Goal: Task Accomplishment & Management: Use online tool/utility

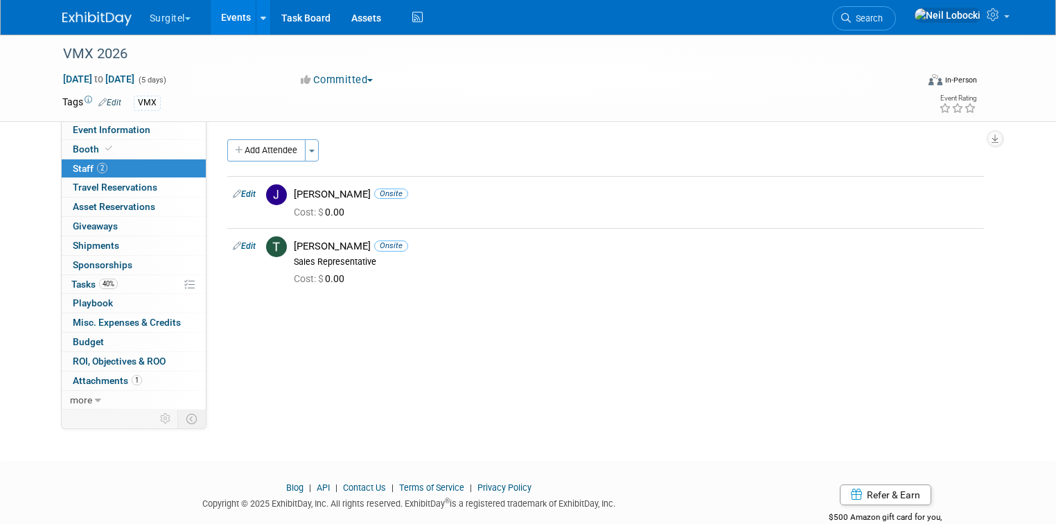
click at [101, 13] on img at bounding box center [96, 19] width 69 height 14
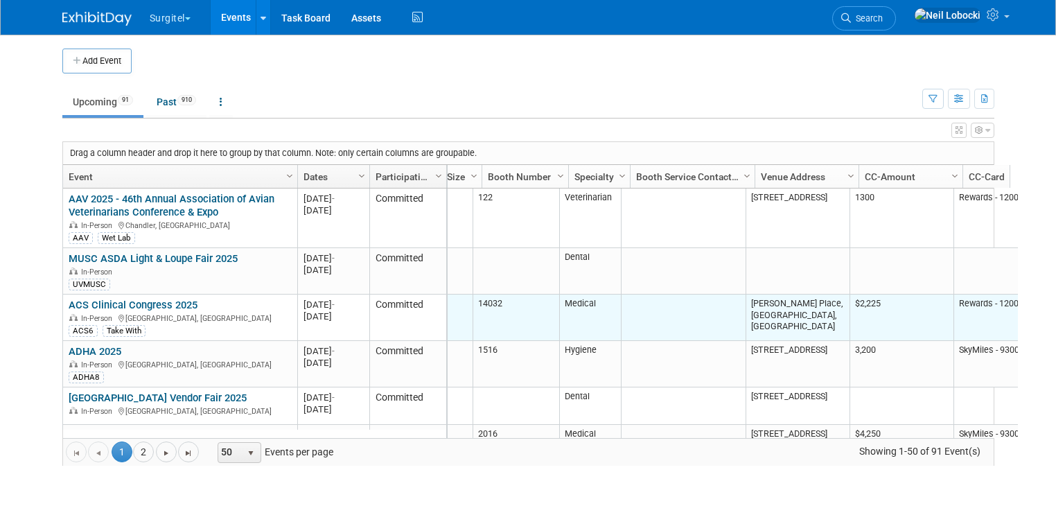
scroll to position [0, 460]
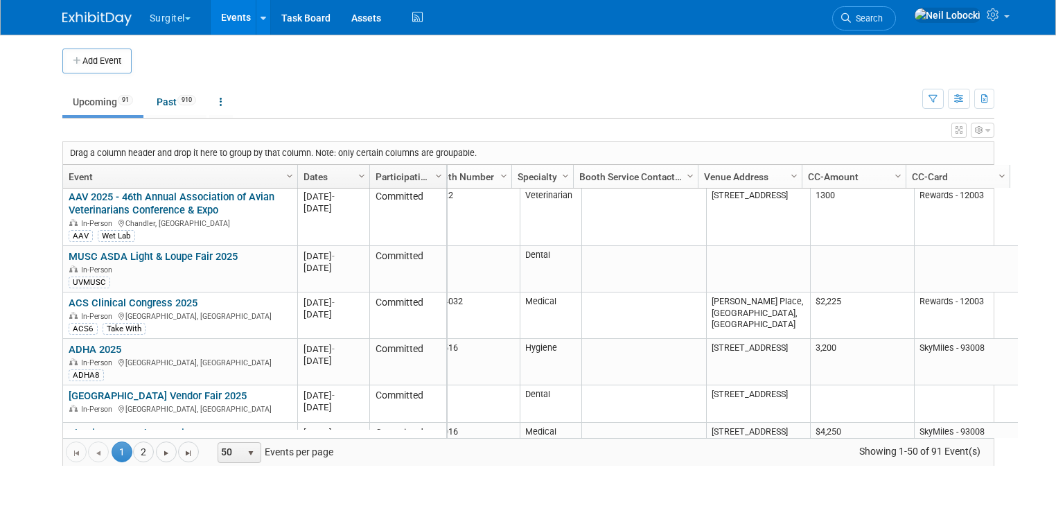
click at [996, 173] on span "Column Settings" at bounding box center [1001, 175] width 11 height 11
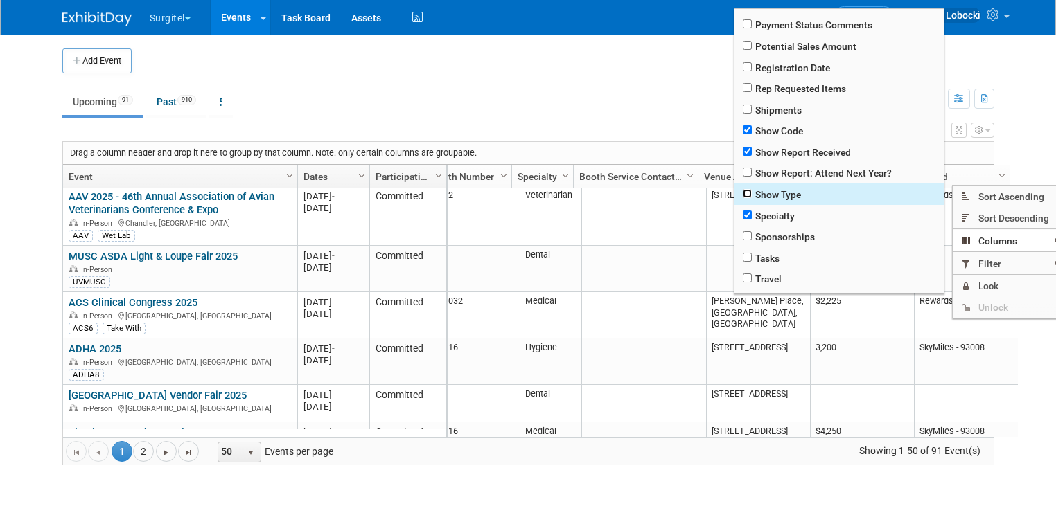
click at [745, 198] on input "checkbox" at bounding box center [747, 193] width 9 height 9
checkbox input "true"
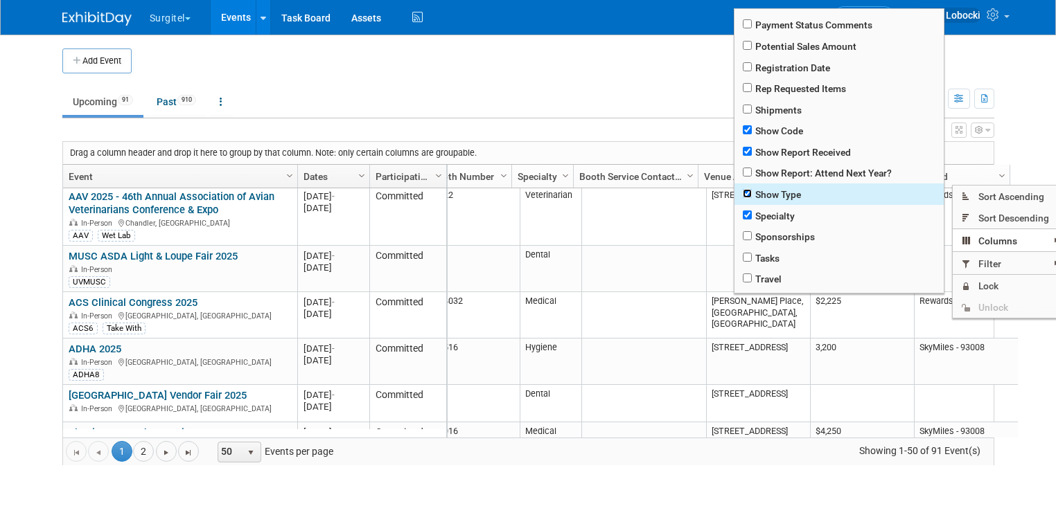
checkbox input "true"
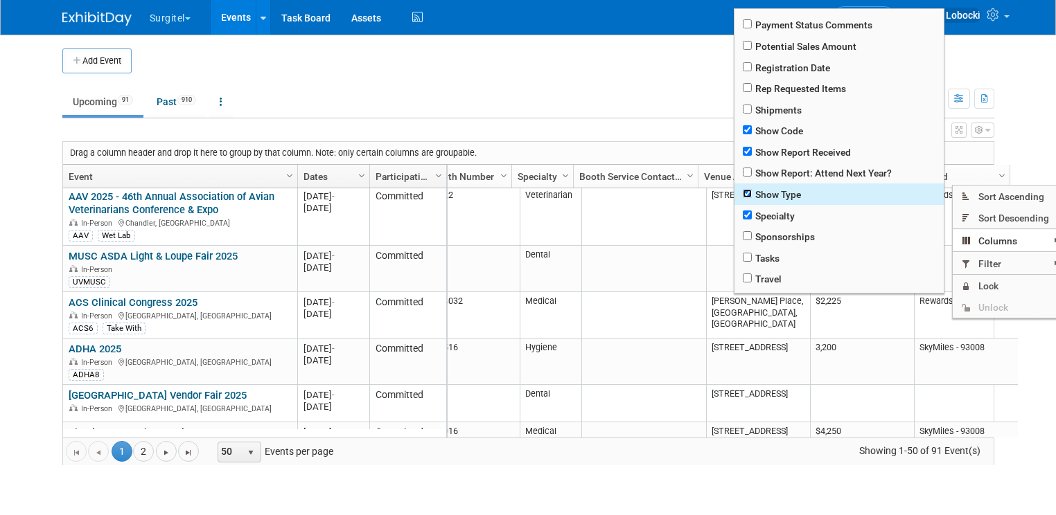
checkbox input "true"
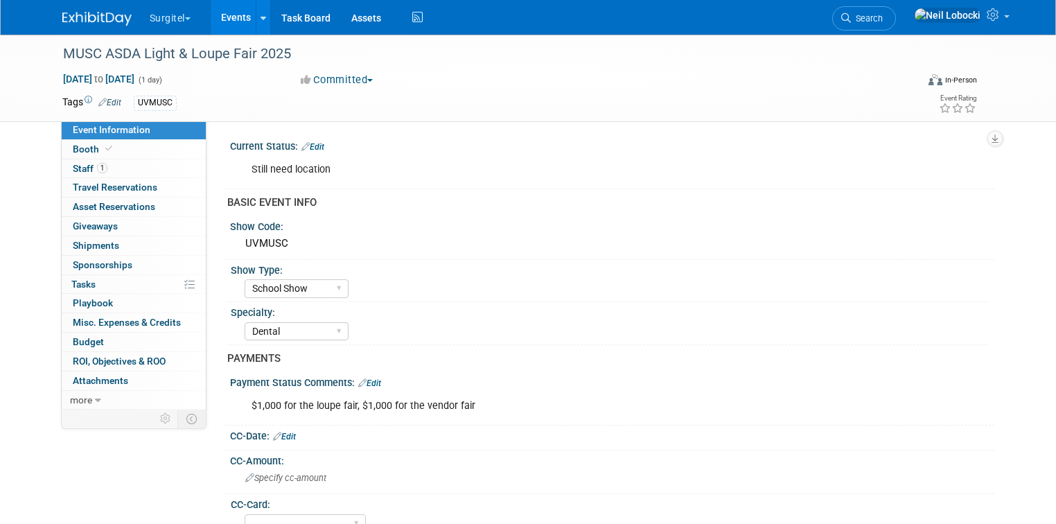
select select "School Show"
select select "Dental"
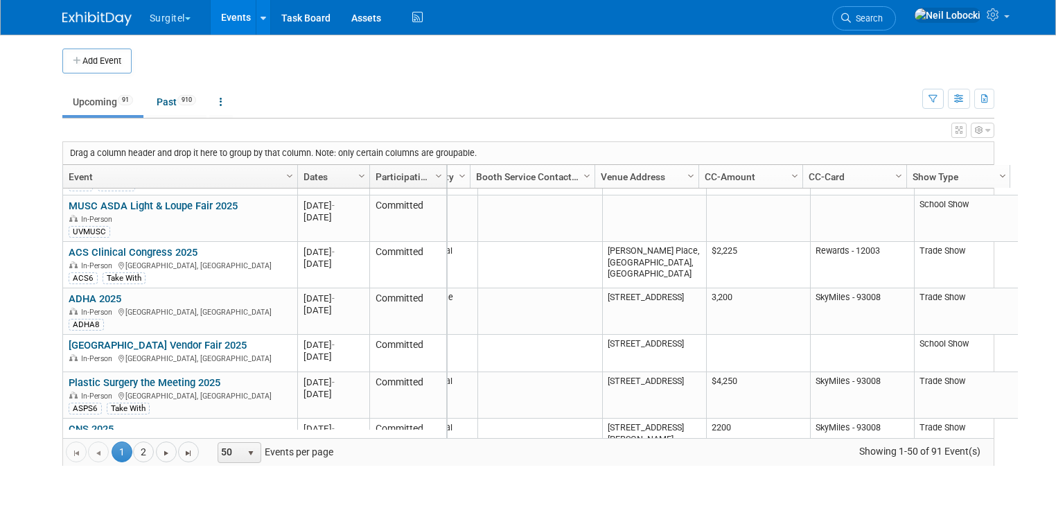
click at [997, 175] on span "Column Settings" at bounding box center [1002, 175] width 11 height 11
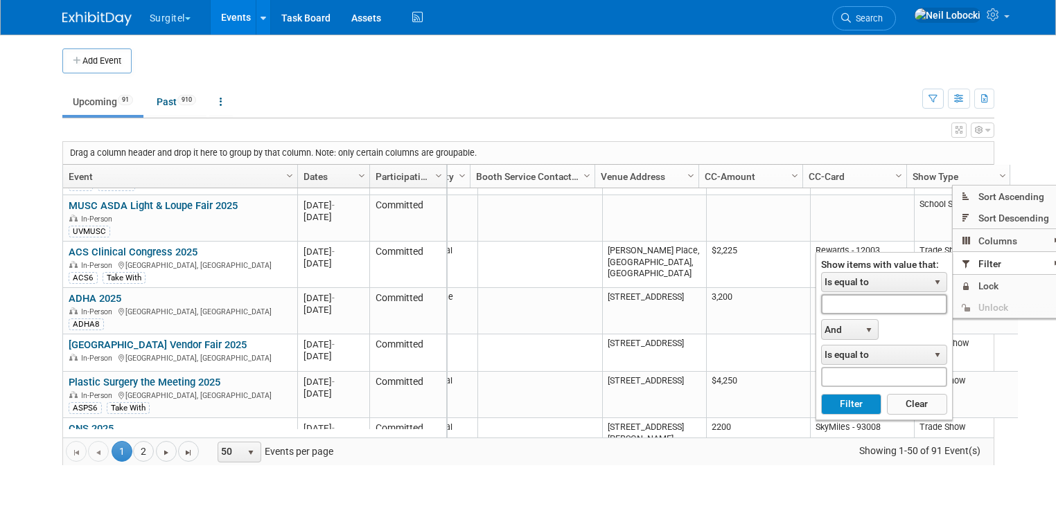
click at [866, 310] on input "text" at bounding box center [884, 304] width 126 height 20
click at [848, 402] on button "Filter" at bounding box center [851, 404] width 60 height 21
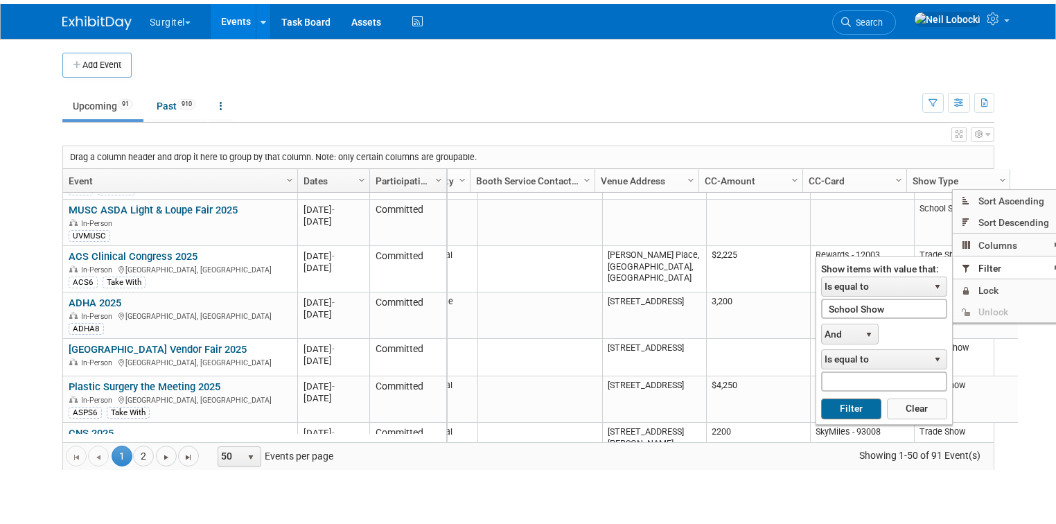
scroll to position [0, 610]
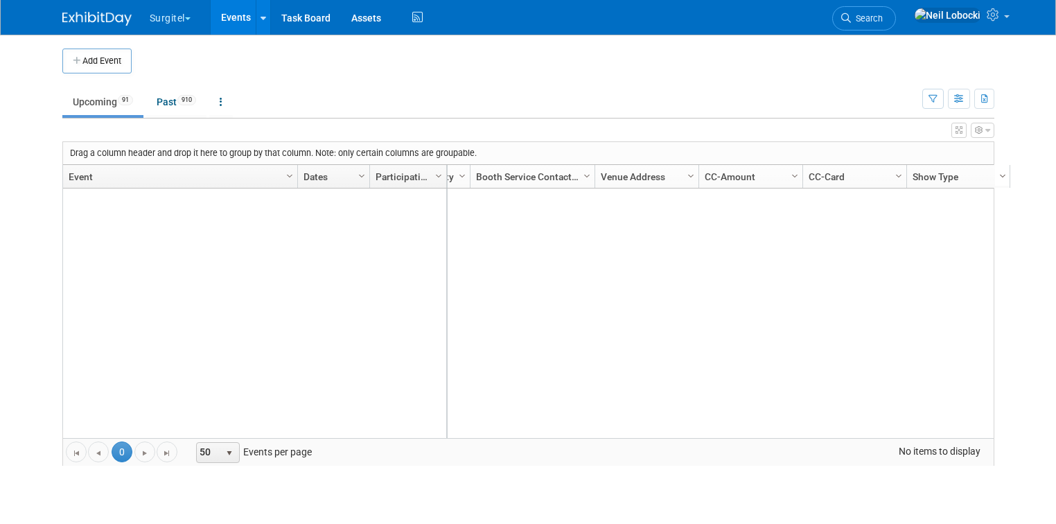
click at [997, 175] on span "Column Settings" at bounding box center [1002, 175] width 11 height 11
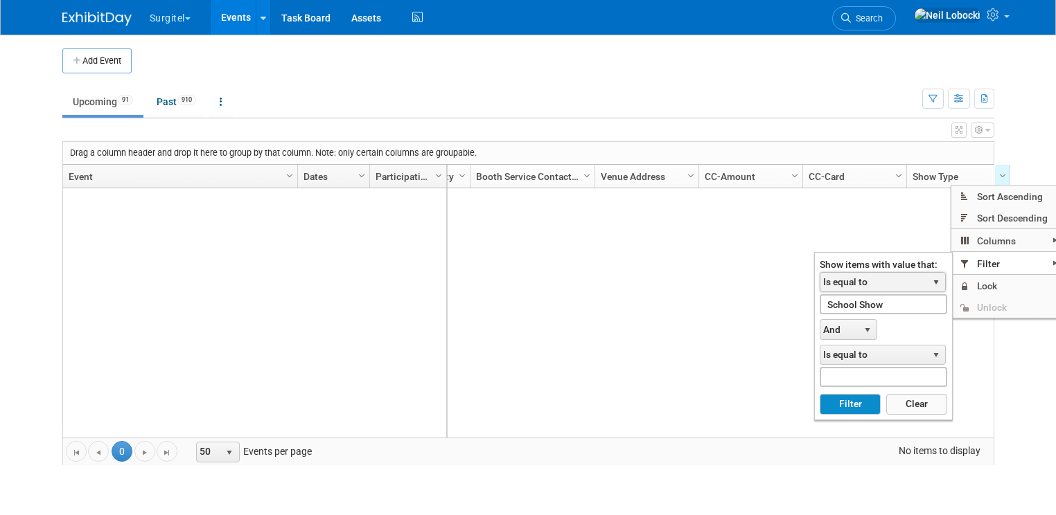
click at [901, 283] on span "Is equal to" at bounding box center [873, 282] width 107 height 19
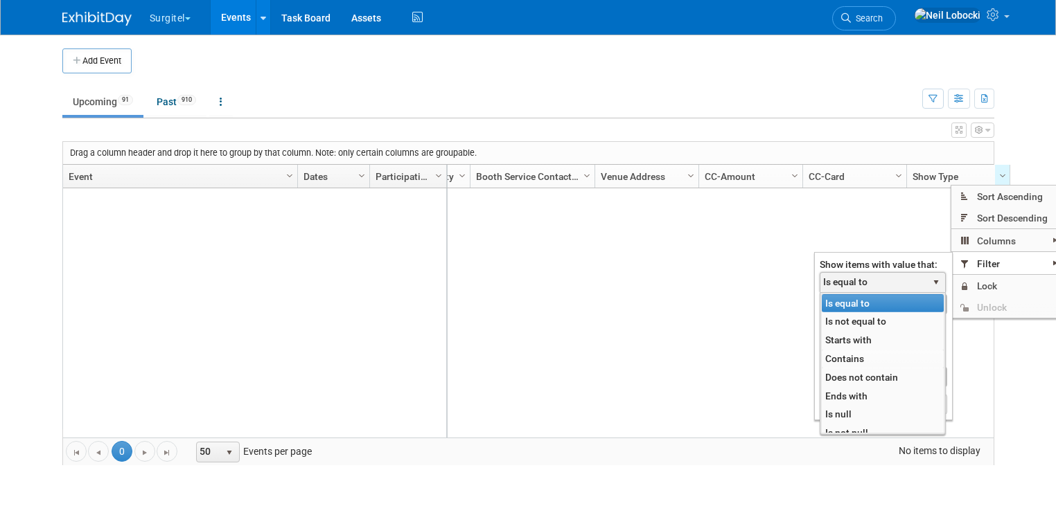
click at [842, 357] on li "Contains" at bounding box center [882, 359] width 122 height 19
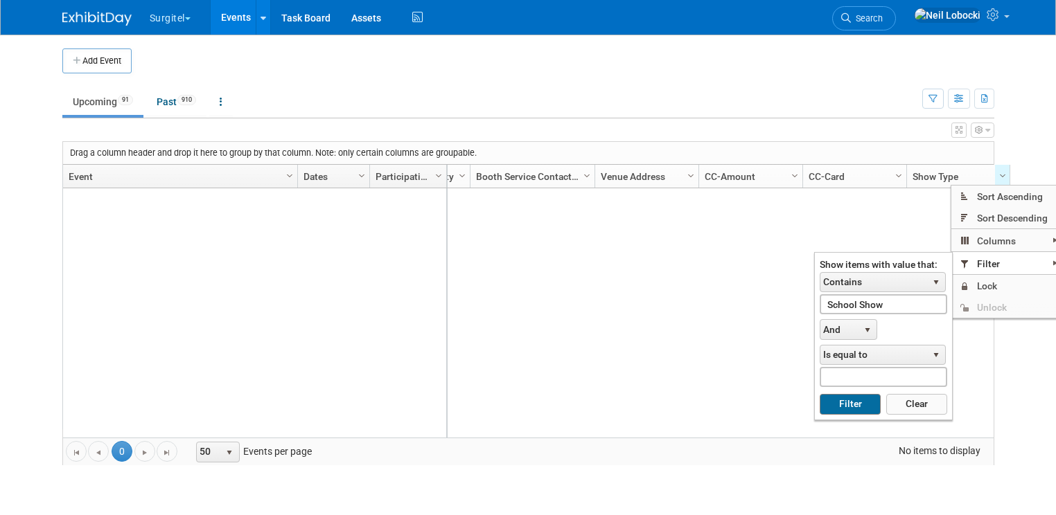
click at [849, 401] on button "Filter" at bounding box center [849, 404] width 61 height 21
type input "School Show"
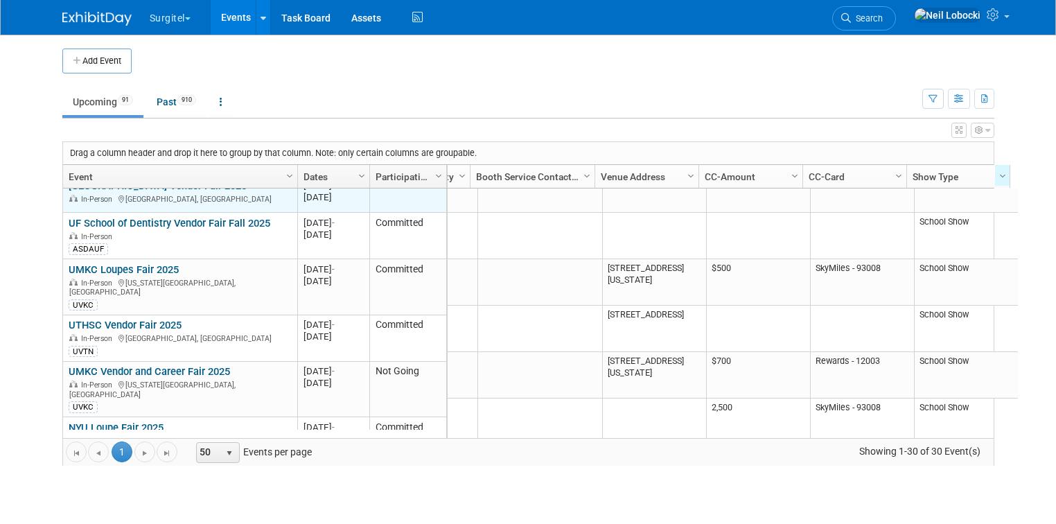
scroll to position [73, 610]
